Goal: Information Seeking & Learning: Learn about a topic

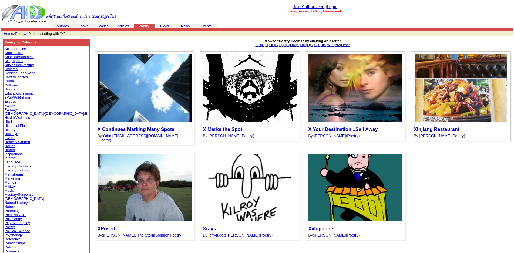
click at [414, 131] on link "Xinjiang Restaurant" at bounding box center [437, 129] width 46 height 5
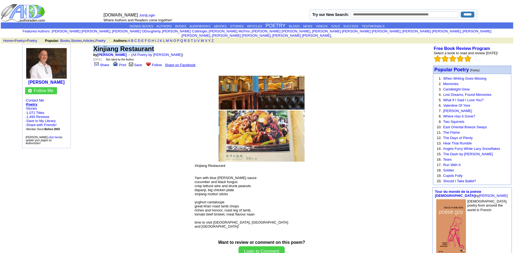
drag, startPoint x: 93, startPoint y: 43, endPoint x: 154, endPoint y: 46, distance: 60.9
click at [154, 46] on font "Xinjiang Restaurant" at bounding box center [123, 48] width 61 height 7
copy font "Xinjiang Restaurant"
drag, startPoint x: 121, startPoint y: 51, endPoint x: 98, endPoint y: 50, distance: 23.0
click at [98, 50] on td "Xinjiang Restaurant by Kenny Haveli → ( All Poetry by Kenny Haveli ) Wednesday,…" at bounding box center [261, 56] width 339 height 24
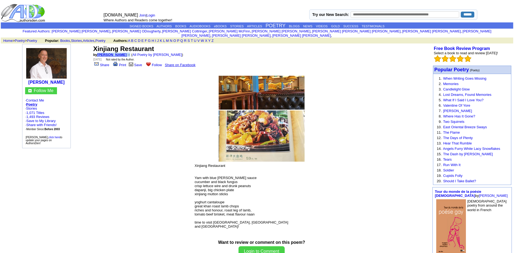
copy td "Kenny Haveli"
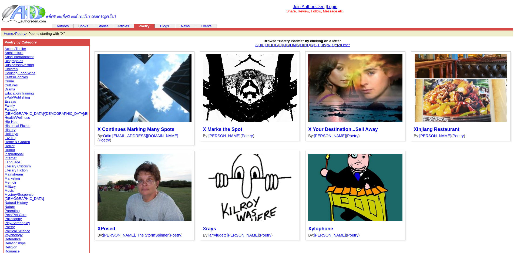
click at [340, 46] on link "Z" at bounding box center [339, 45] width 2 height 4
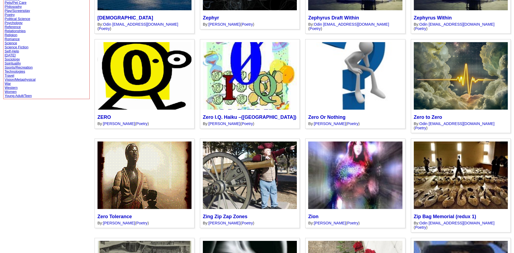
scroll to position [223, 0]
